Goal: Find specific page/section: Find specific page/section

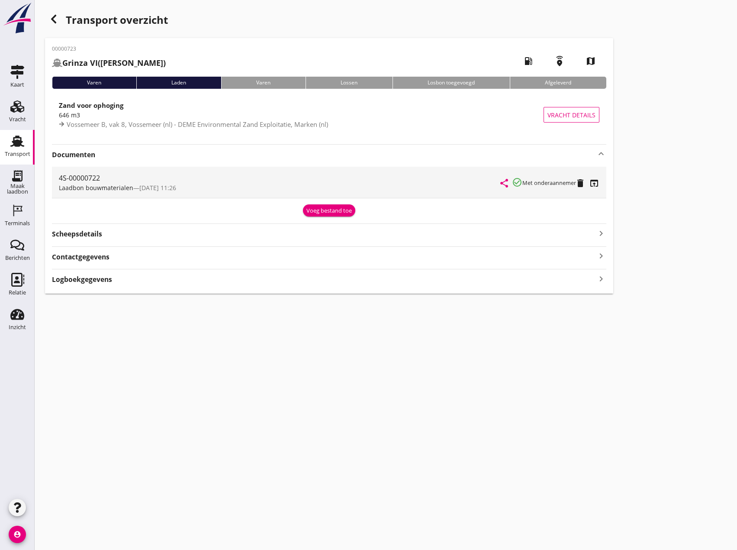
drag, startPoint x: 280, startPoint y: 435, endPoint x: 278, endPoint y: 418, distance: 16.5
click at [280, 434] on div "cancel You are impersonating another user. Transport overzicht 00000723 Grinza …" at bounding box center [386, 275] width 703 height 550
click at [56, 20] on icon "button" at bounding box center [53, 19] width 10 height 10
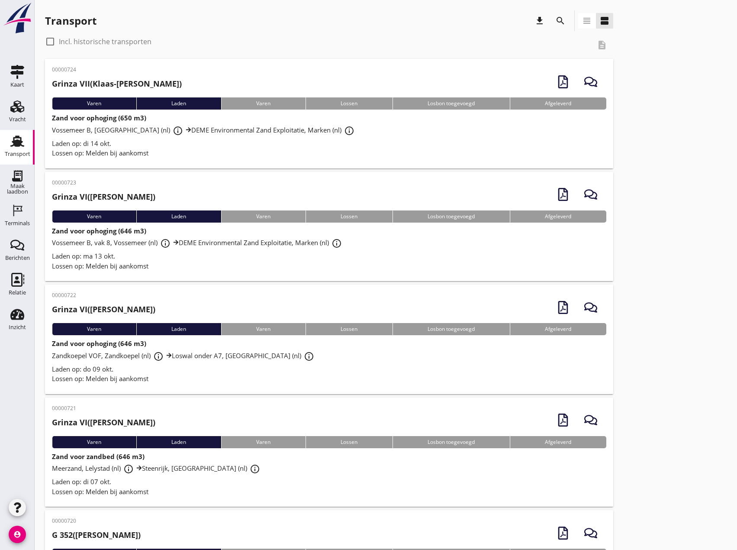
click at [541, 24] on icon "download" at bounding box center [540, 21] width 10 height 10
drag, startPoint x: 677, startPoint y: 61, endPoint x: 647, endPoint y: 56, distance: 29.9
click at [562, 24] on icon "search" at bounding box center [561, 21] width 10 height 10
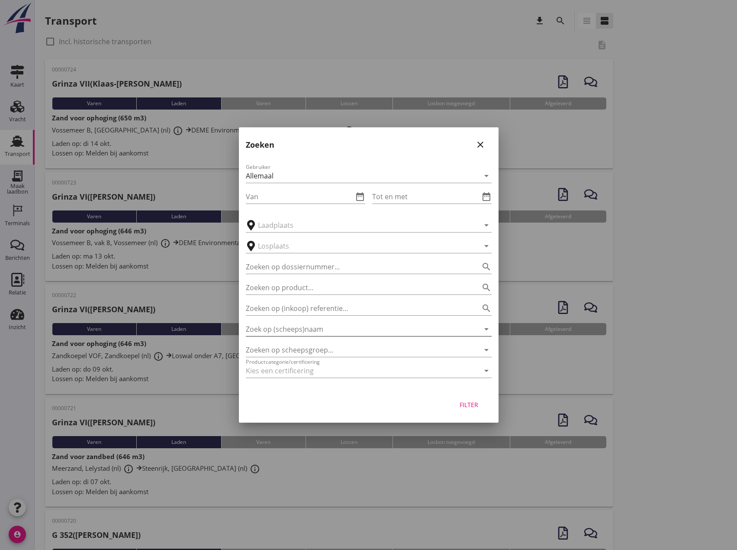
click at [280, 329] on input "Zoek op (scheeps)naam" at bounding box center [357, 329] width 222 height 14
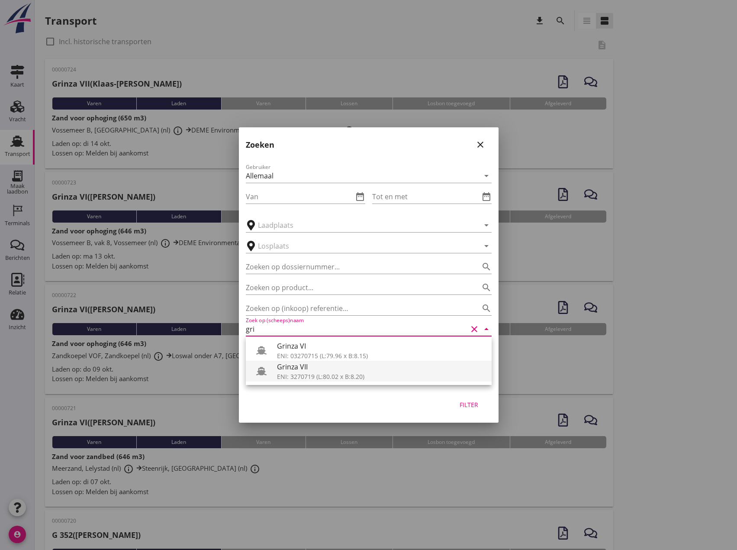
click at [286, 372] on div "ENI: 3270719 (L:80.02 x B:8.20)" at bounding box center [381, 376] width 208 height 9
click at [483, 403] on button "Filter" at bounding box center [469, 405] width 38 height 16
type input "Grinza VII"
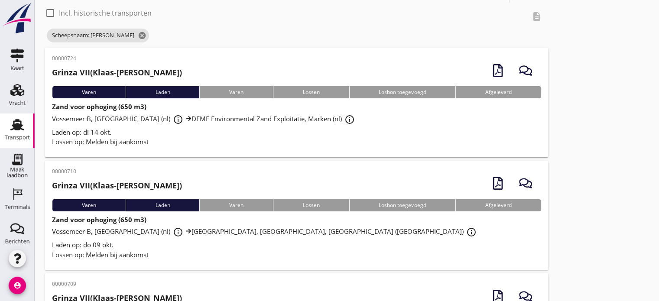
scroll to position [43, 0]
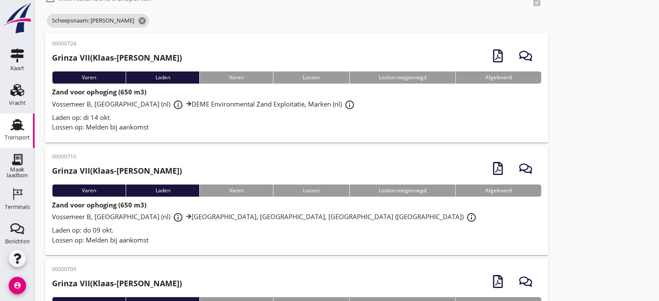
click at [253, 107] on span "Vossemeer B, [GEOGRAPHIC_DATA] (nl) info_outline DEME Environmental Zand Exploi…" at bounding box center [204, 104] width 305 height 9
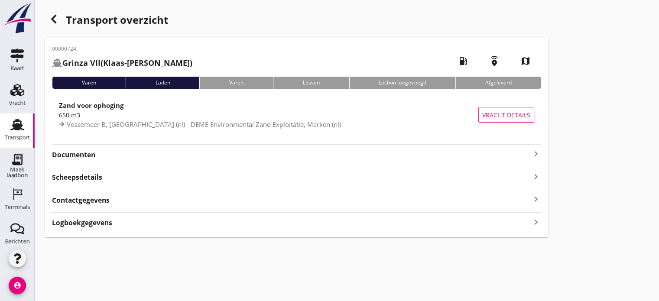
click at [535, 161] on div "00000724 Grinza VII (Klaas-[PERSON_NAME]) local_gas_station emergency_share map…" at bounding box center [296, 137] width 503 height 199
click at [535, 153] on icon "keyboard_arrow_right" at bounding box center [535, 154] width 10 height 10
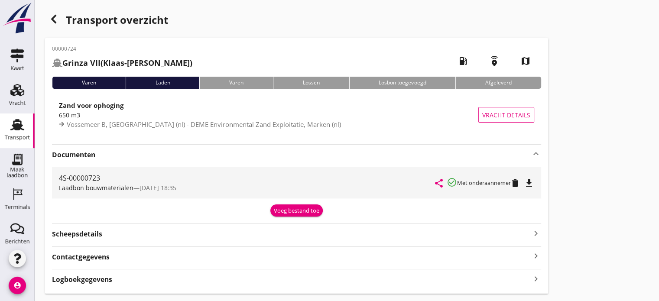
click at [533, 182] on icon "file_download" at bounding box center [529, 183] width 10 height 10
